Goal: Navigation & Orientation: Find specific page/section

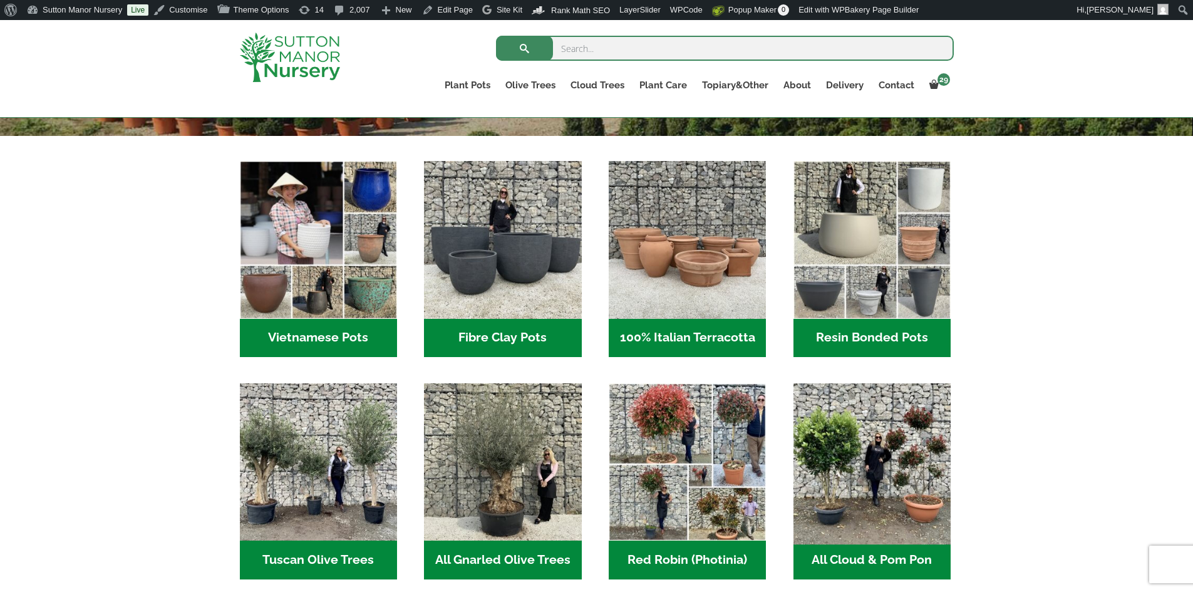
scroll to position [501, 0]
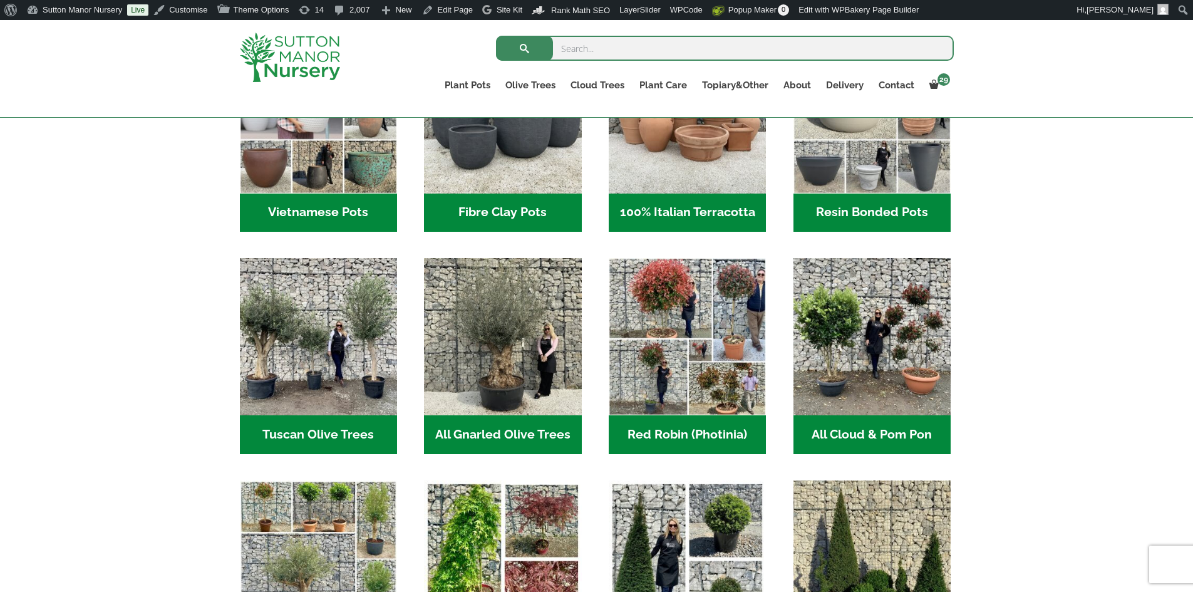
click at [872, 207] on h2 "Resin Bonded Pots (212)" at bounding box center [872, 213] width 157 height 39
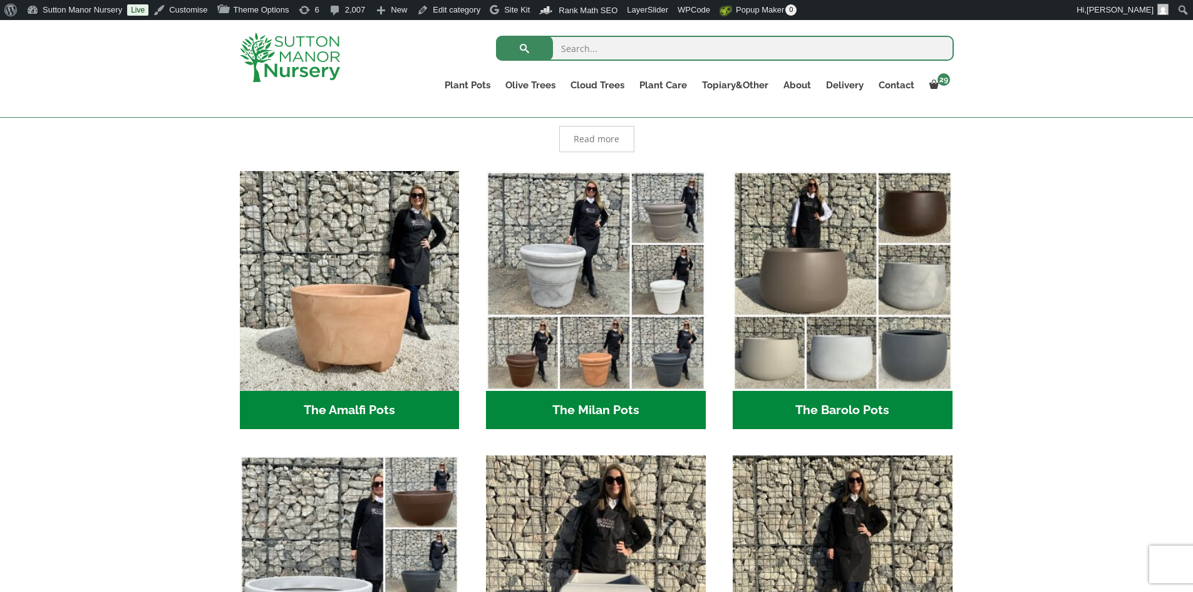
scroll to position [376, 0]
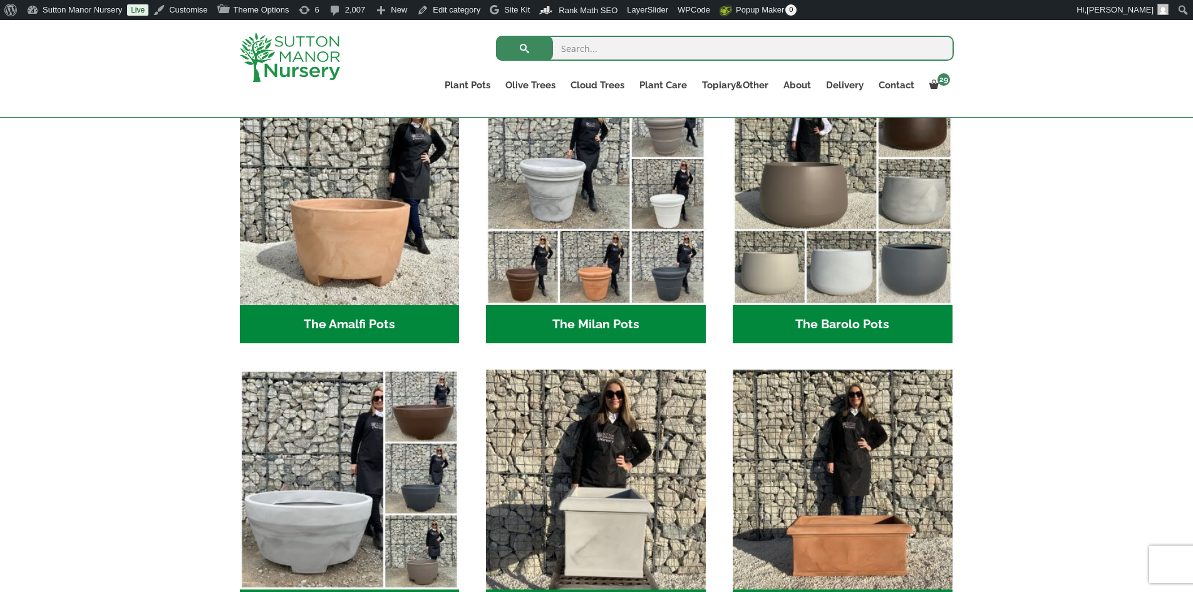
click at [801, 309] on h2 "The Barolo Pots (36)" at bounding box center [843, 324] width 220 height 39
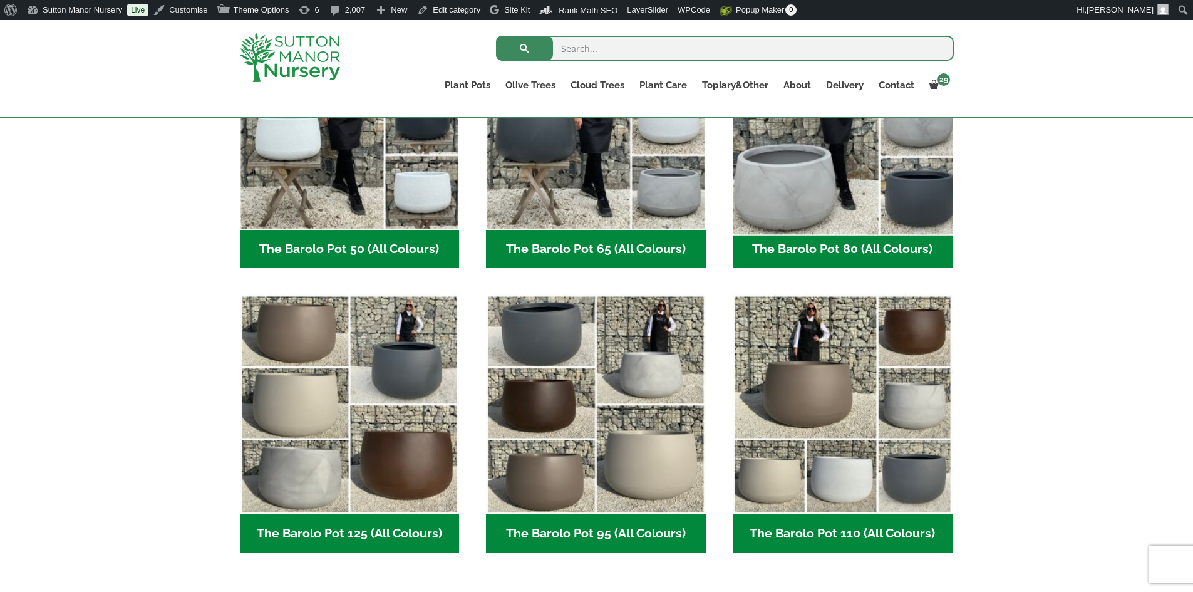
scroll to position [439, 0]
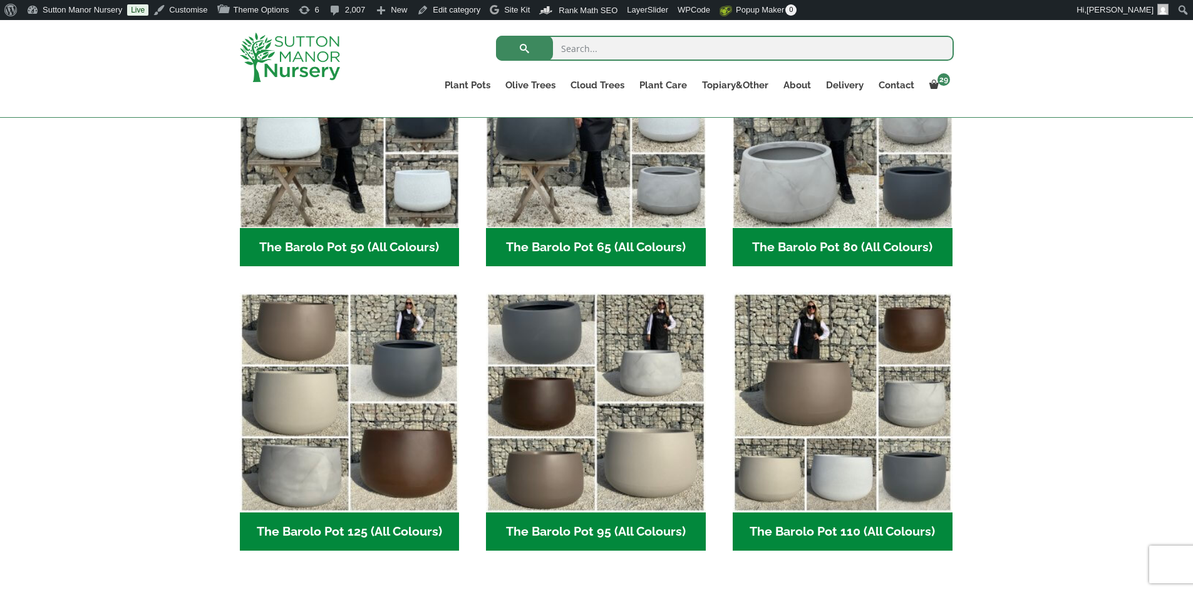
click at [841, 239] on h2 "The Barolo Pot 80 (All Colours) (6)" at bounding box center [843, 247] width 220 height 39
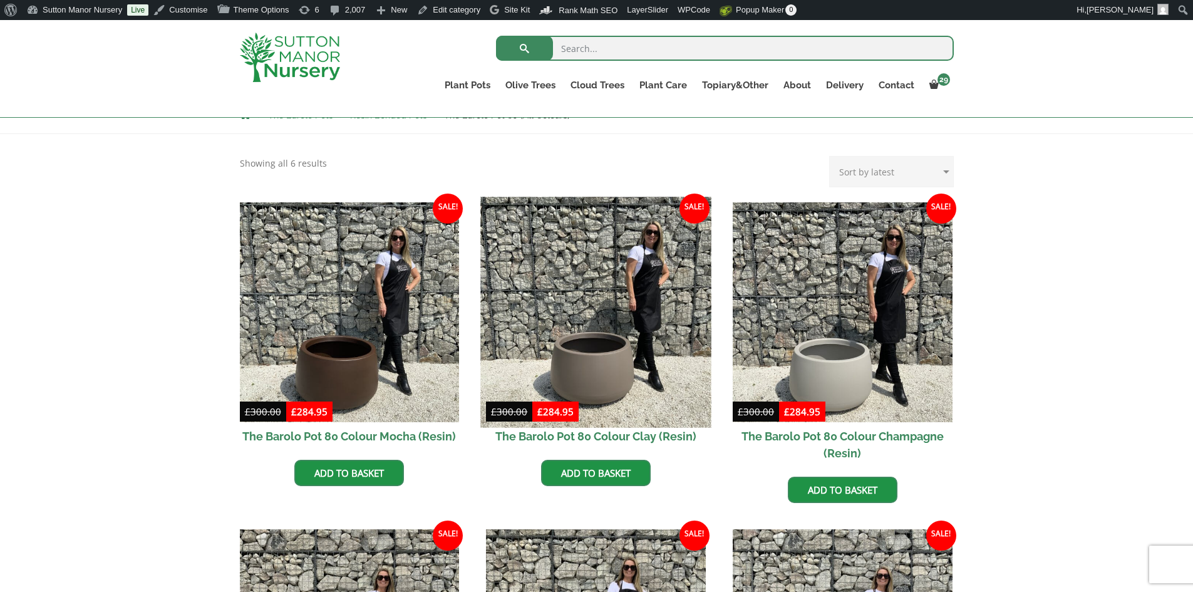
scroll to position [125, 0]
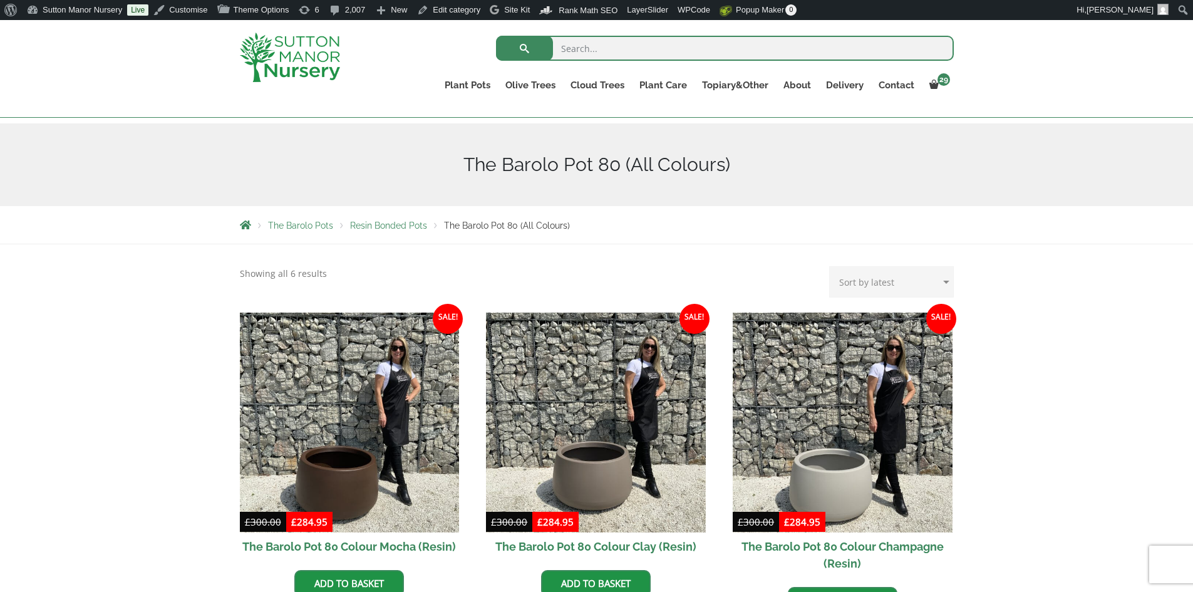
click at [330, 58] on img at bounding box center [290, 57] width 100 height 49
